Goal: Task Accomplishment & Management: Use online tool/utility

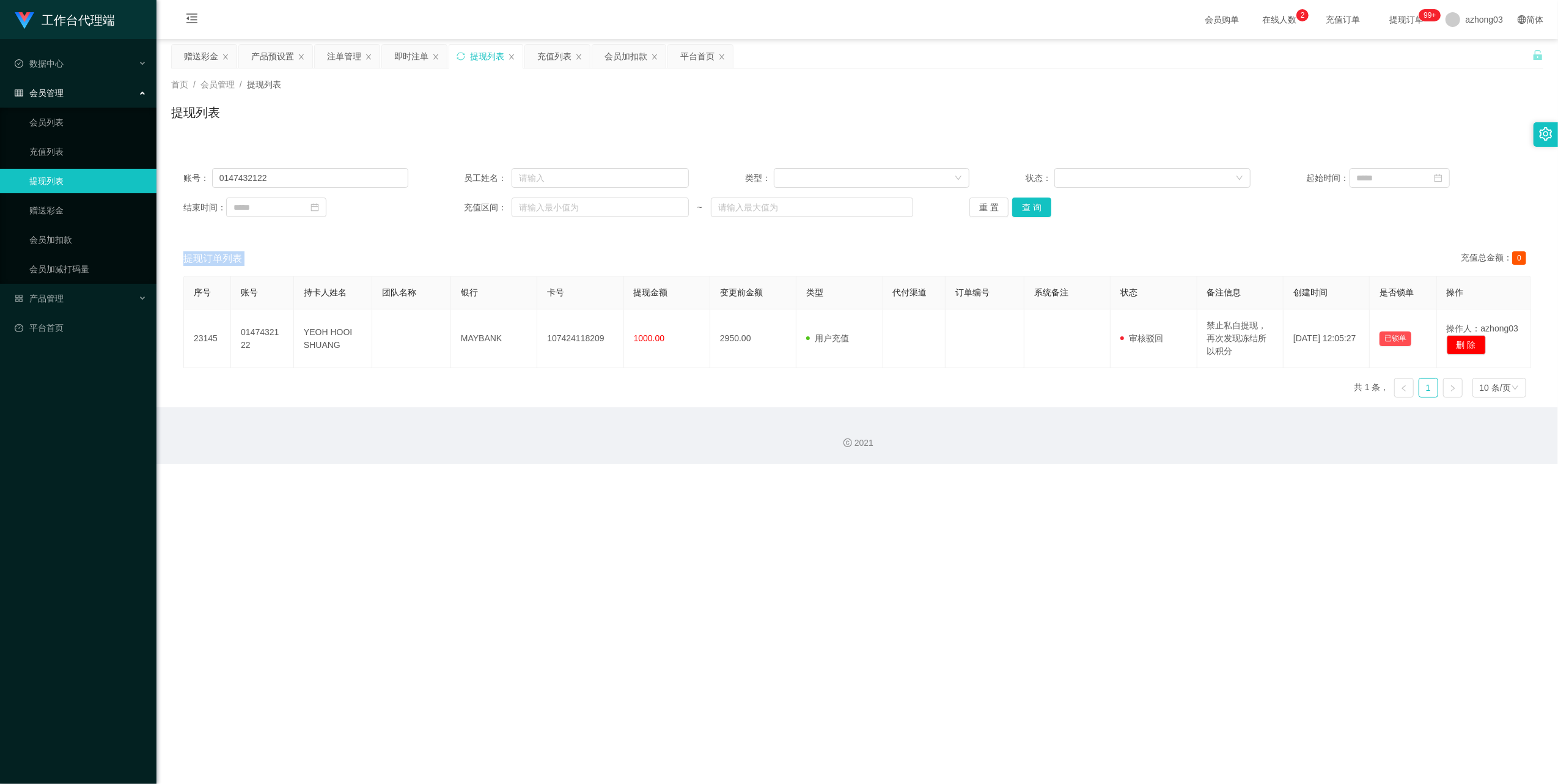
click at [208, 61] on div "赠送彩金" at bounding box center [201, 56] width 34 height 23
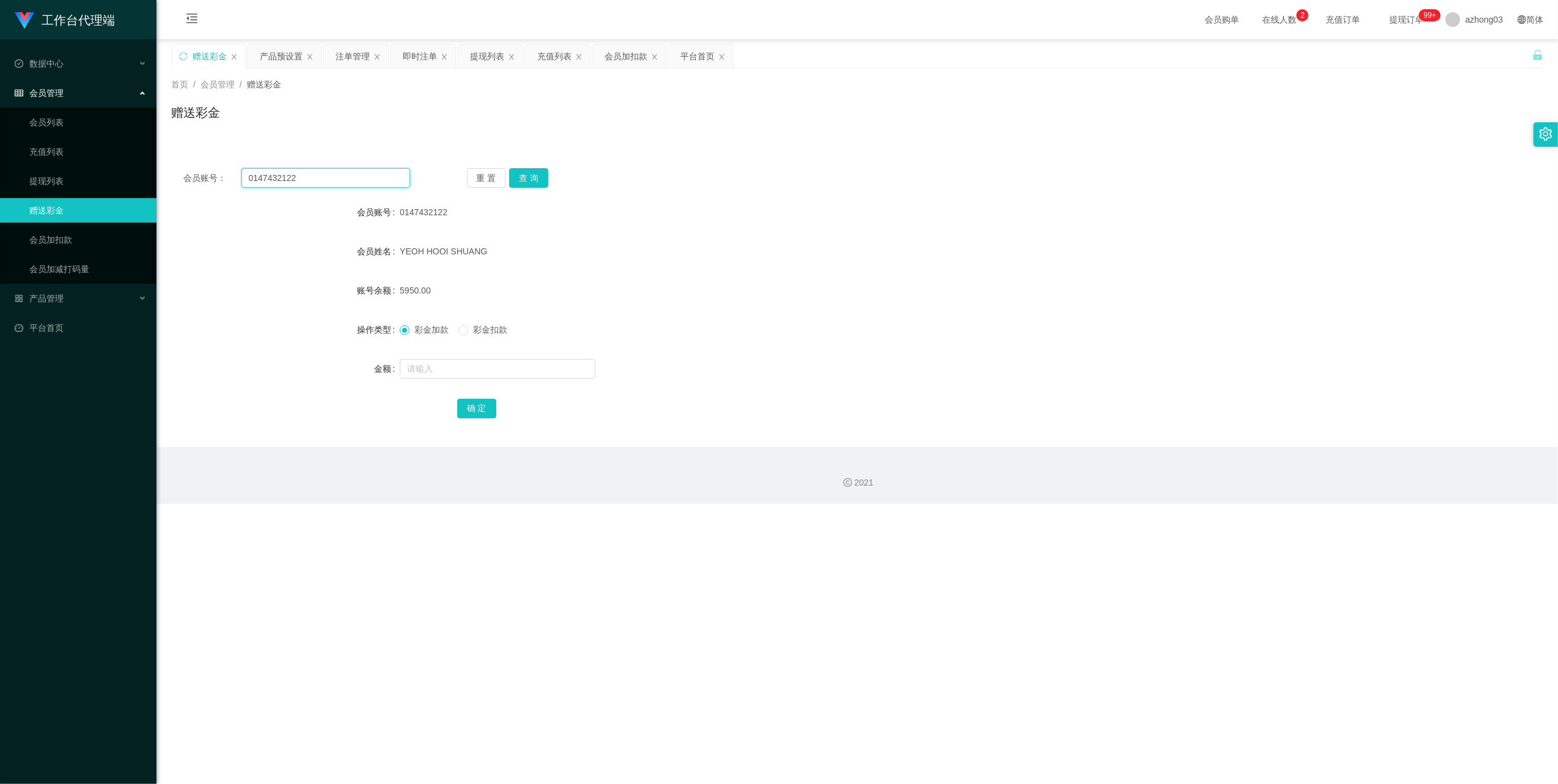
drag, startPoint x: 328, startPoint y: 170, endPoint x: 181, endPoint y: 163, distance: 147.2
click at [181, 163] on div "会员账号： 0147432122 重 置 查 询 会员账号 0147432122 会员姓名 [PERSON_NAME] 账号余额 5950.00 操作类型 彩…" at bounding box center [857, 301] width 1373 height 291
paste input "WongTeckHuong"
type input "WongTeckHuong"
click at [521, 181] on button "查 询" at bounding box center [528, 178] width 39 height 19
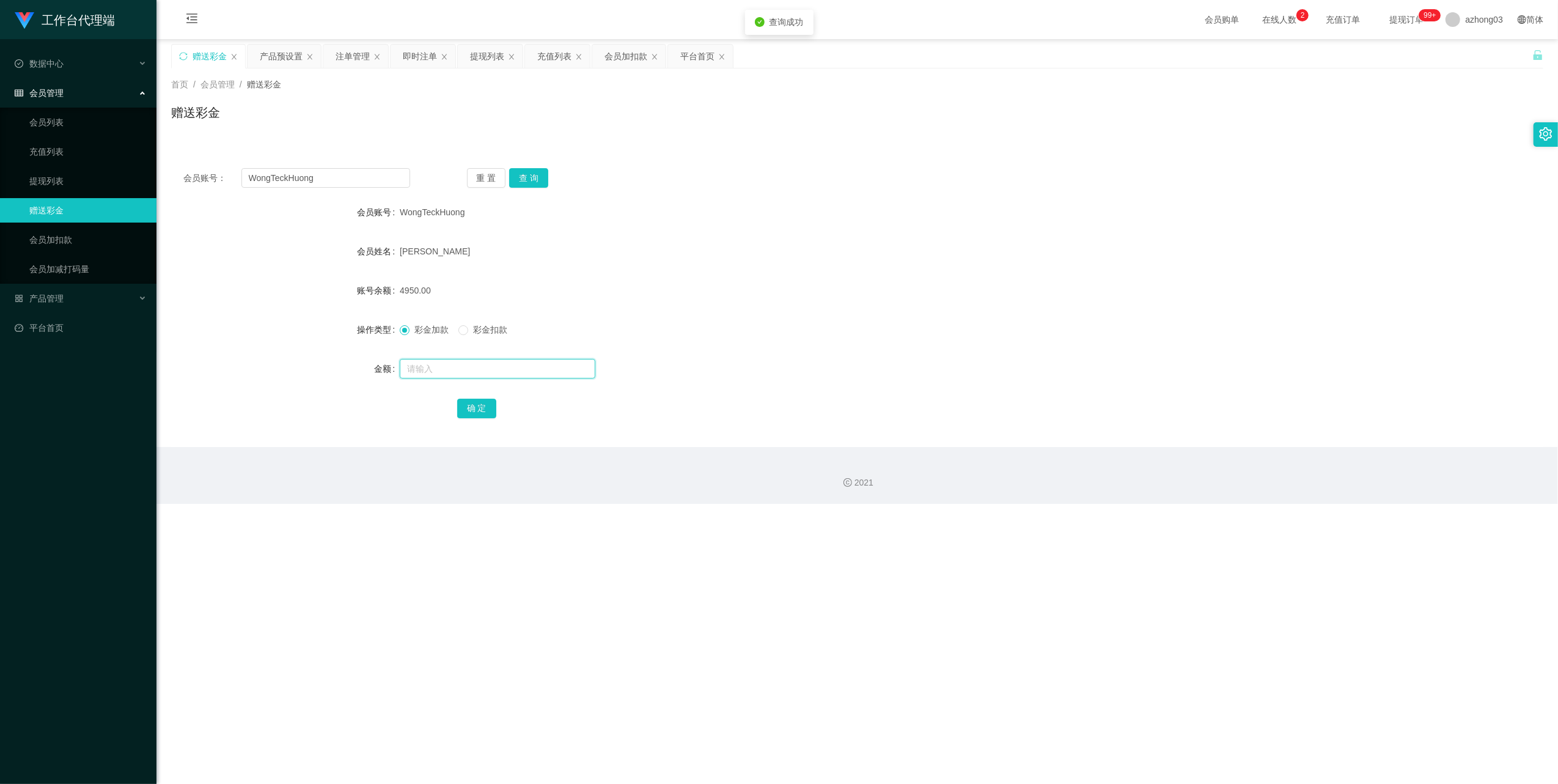
click at [419, 369] on input "text" at bounding box center [497, 368] width 195 height 19
type input "2000"
click at [478, 399] on button "确 定" at bounding box center [477, 408] width 39 height 19
